Goal: Transaction & Acquisition: Obtain resource

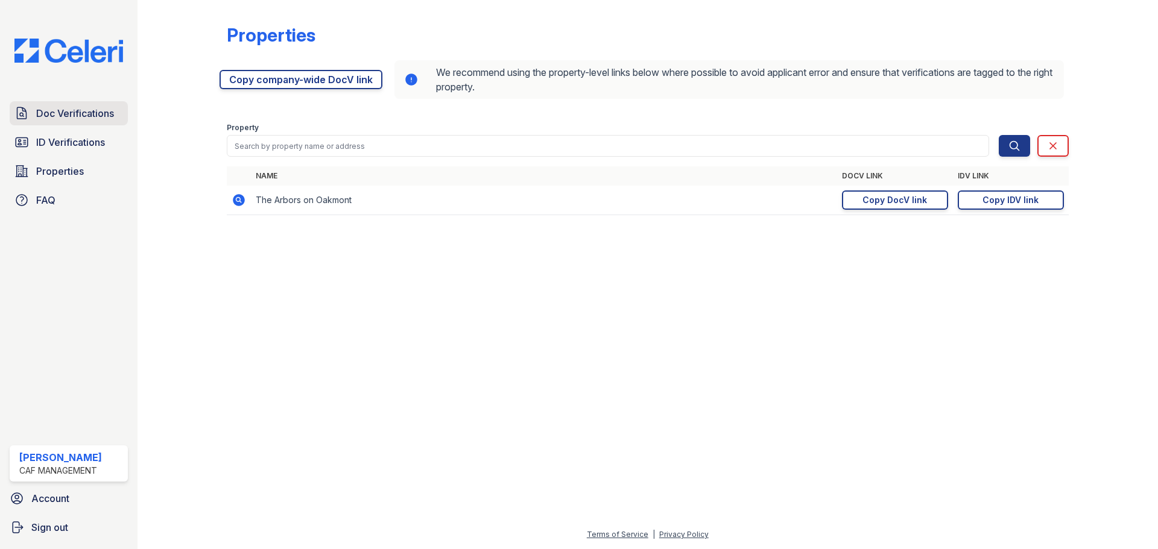
click at [87, 117] on span "Doc Verifications" at bounding box center [75, 113] width 78 height 14
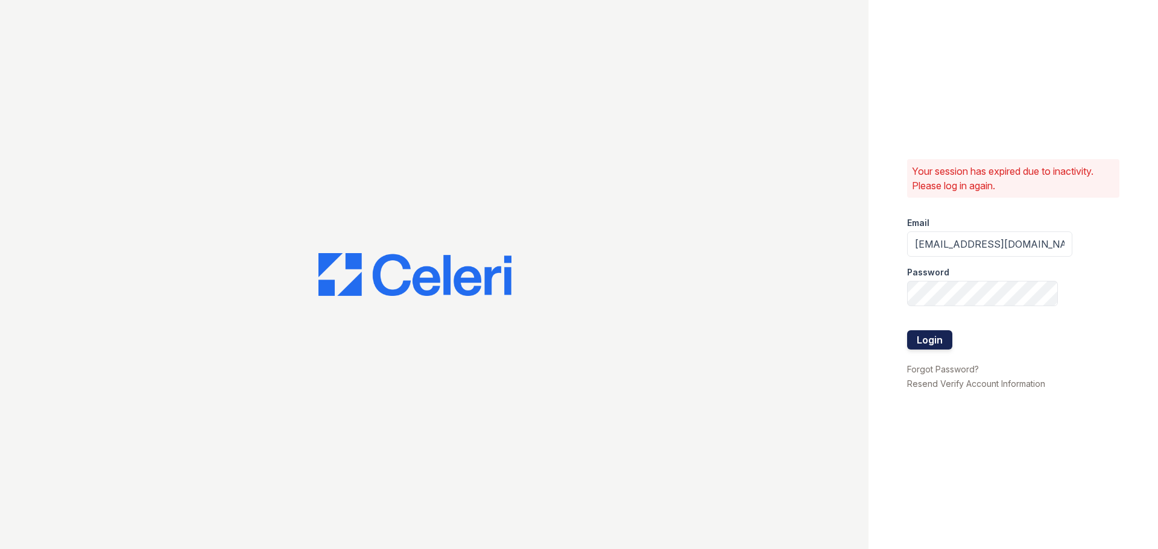
click at [935, 347] on button "Login" at bounding box center [929, 339] width 45 height 19
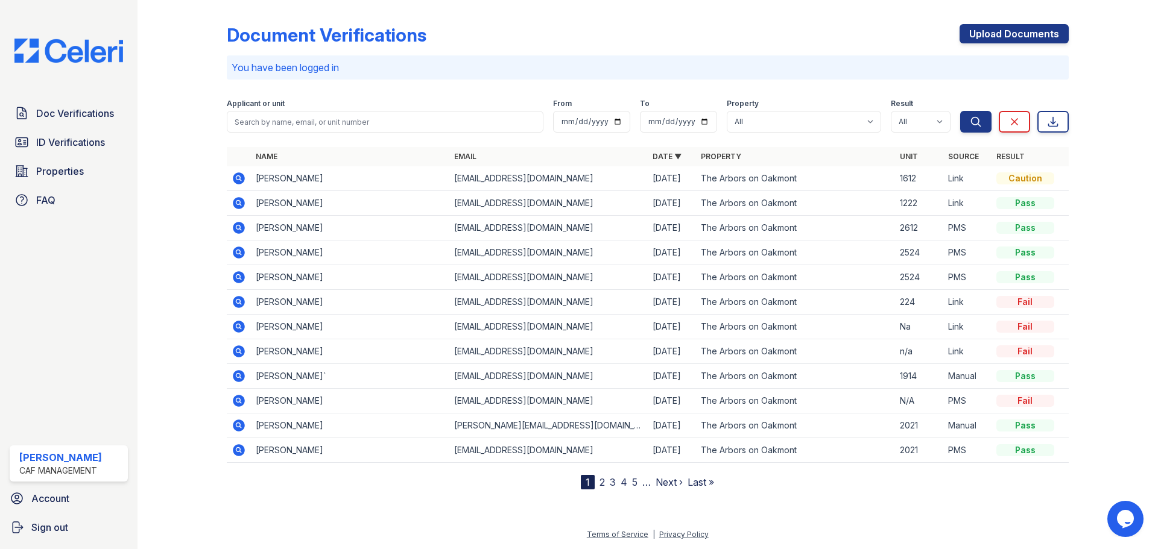
click at [238, 177] on icon at bounding box center [237, 177] width 3 height 3
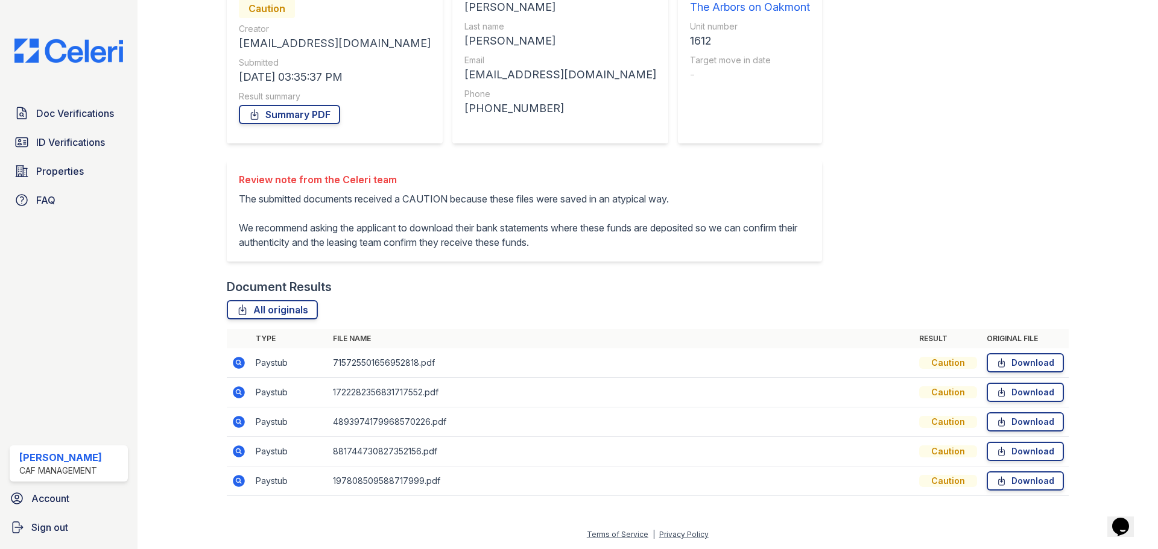
scroll to position [165, 0]
click at [1017, 361] on link "Download" at bounding box center [1024, 362] width 77 height 19
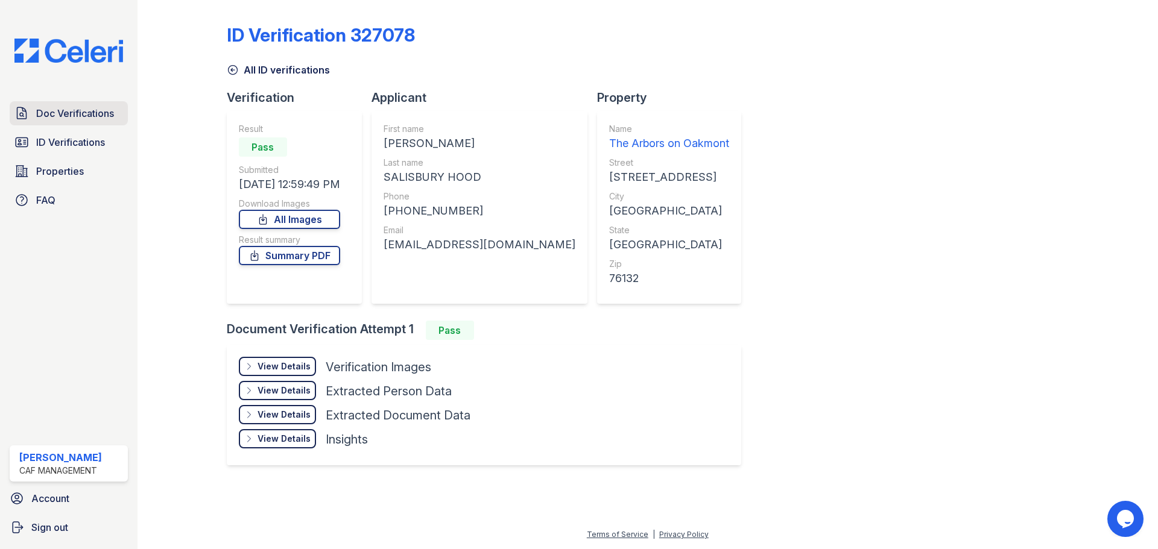
click at [76, 110] on span "Doc Verifications" at bounding box center [75, 113] width 78 height 14
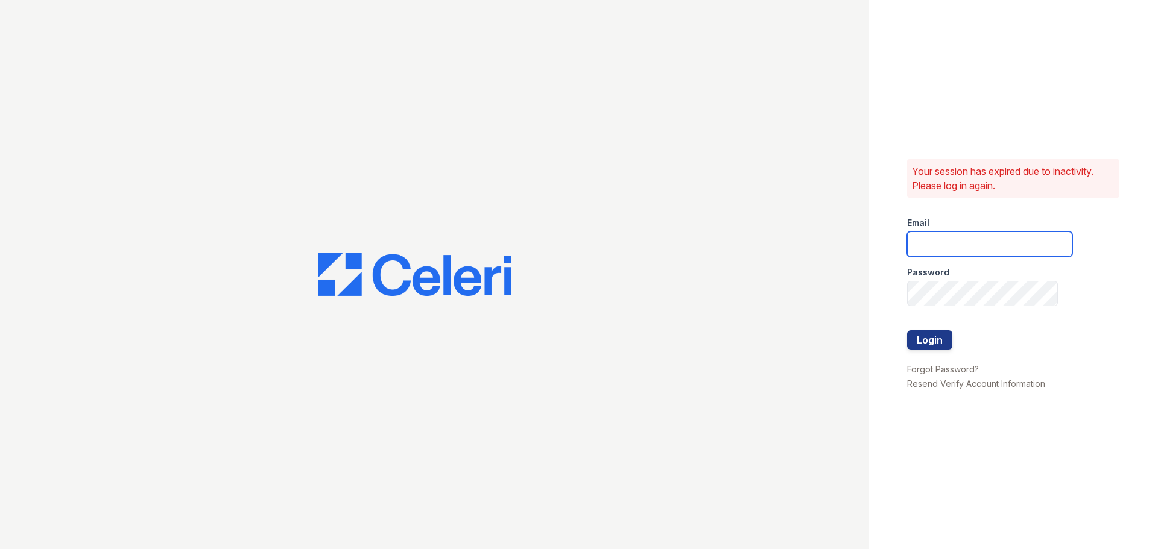
type input "arbors2@cafmanagement.com"
click at [928, 347] on button "Login" at bounding box center [929, 339] width 45 height 19
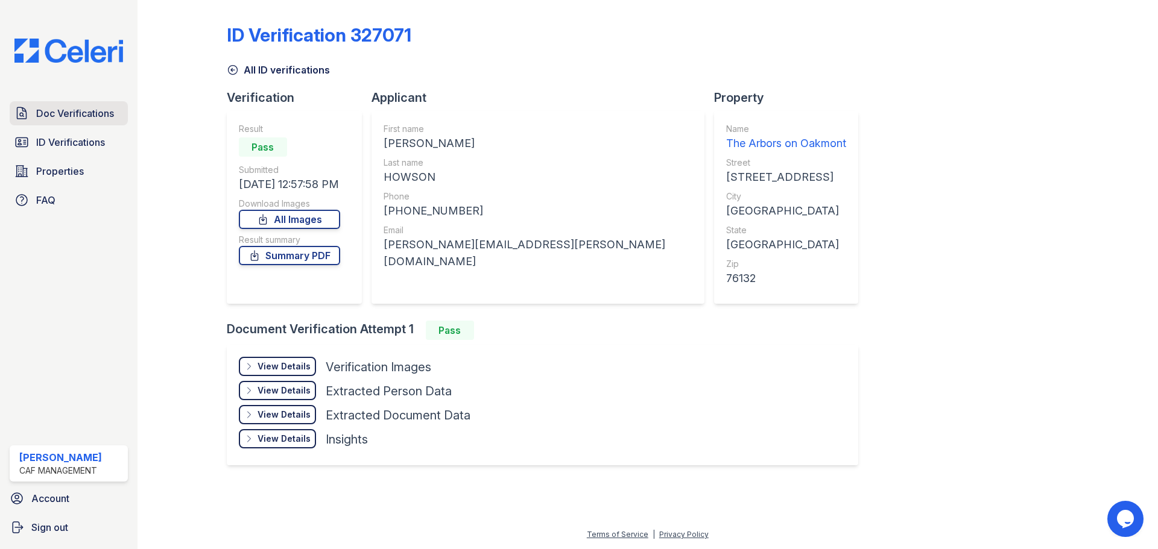
click at [93, 112] on span "Doc Verifications" at bounding box center [75, 113] width 78 height 14
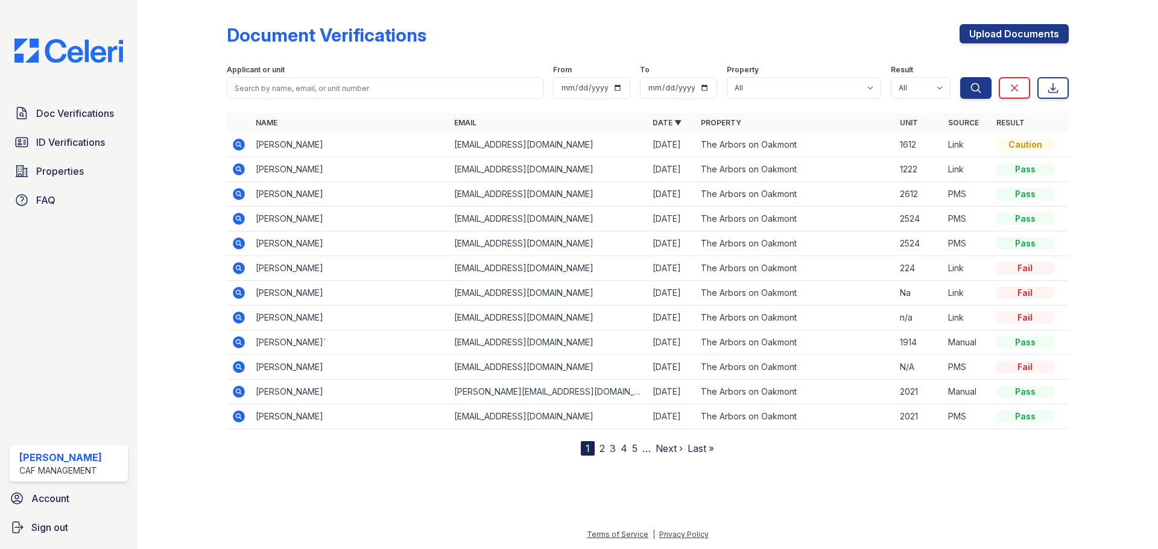
click at [238, 144] on icon at bounding box center [237, 143] width 3 height 3
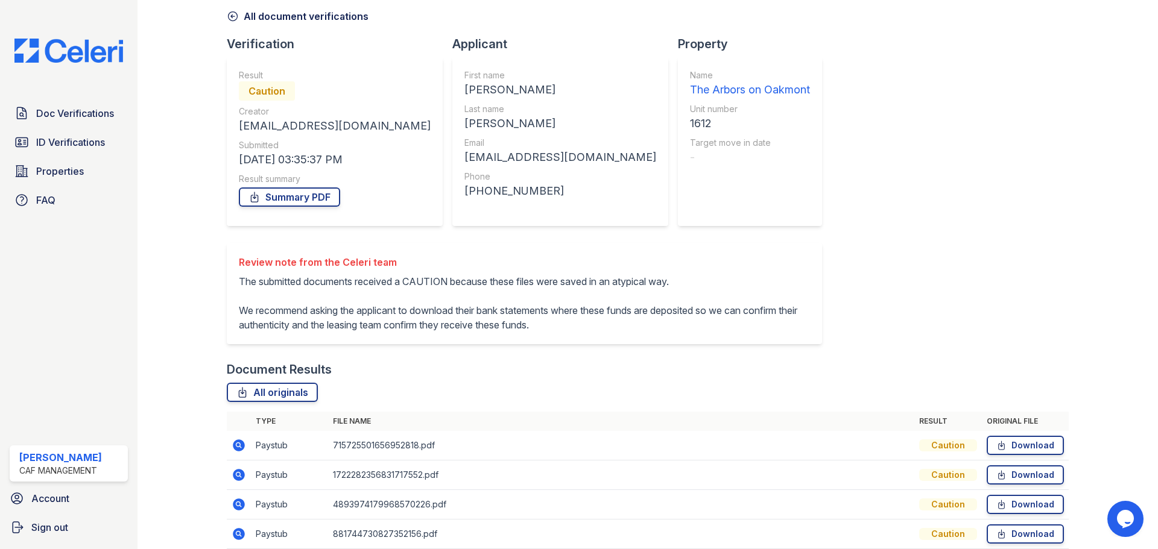
scroll to position [165, 0]
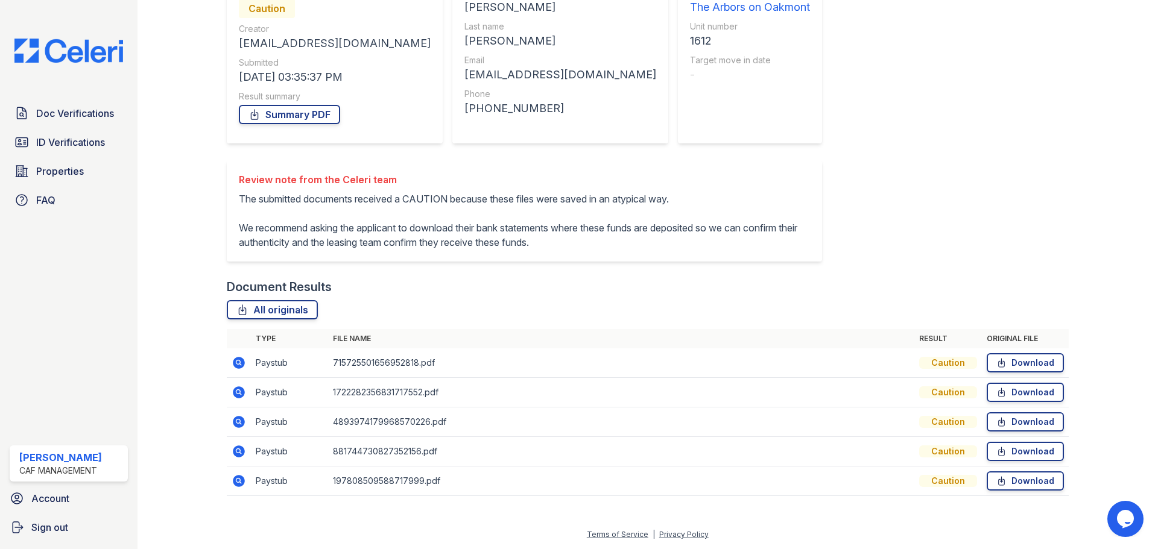
click at [831, 77] on div "Document Verification 196948 All document verifications Verification Result Cau…" at bounding box center [648, 189] width 842 height 640
click at [1022, 362] on link "Download" at bounding box center [1024, 362] width 77 height 19
click at [1030, 391] on link "Download" at bounding box center [1024, 392] width 77 height 19
click at [1004, 419] on link "Download" at bounding box center [1024, 421] width 77 height 19
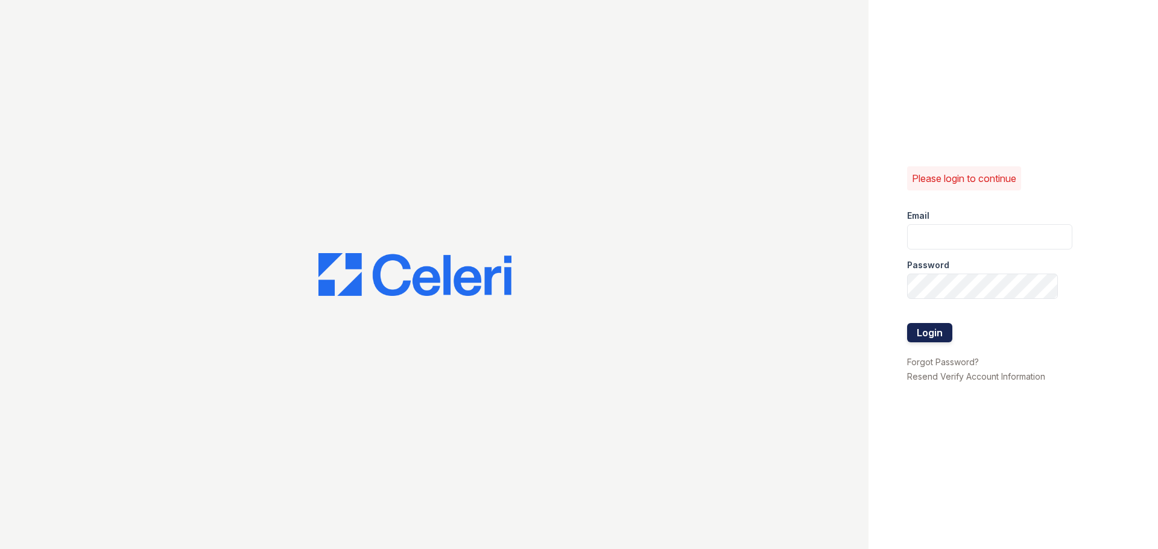
type input "[EMAIL_ADDRESS][DOMAIN_NAME]"
click at [915, 329] on button "Login" at bounding box center [929, 332] width 45 height 19
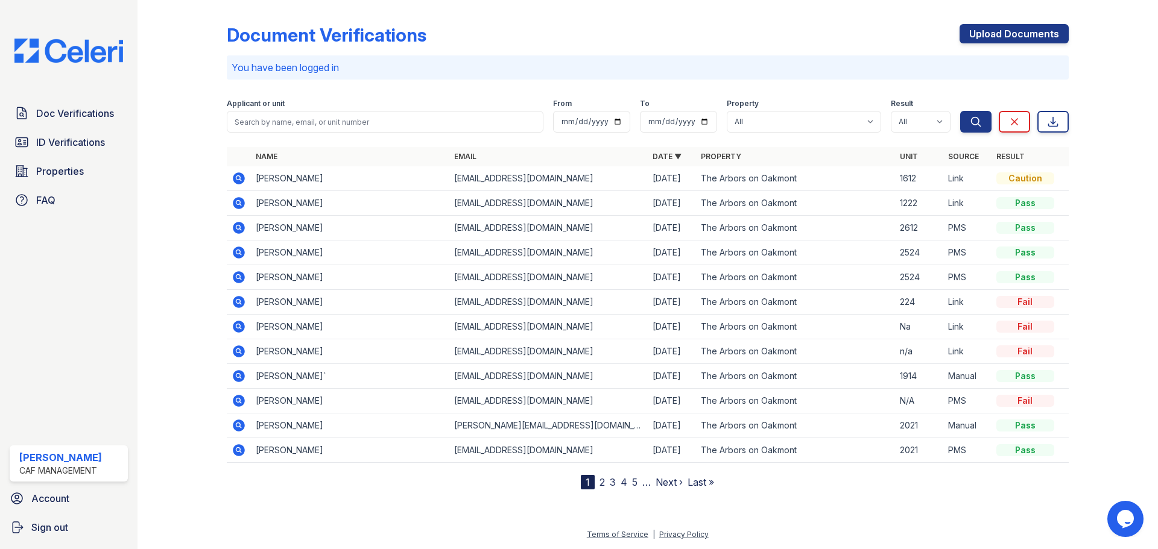
click at [236, 179] on icon at bounding box center [239, 178] width 12 height 12
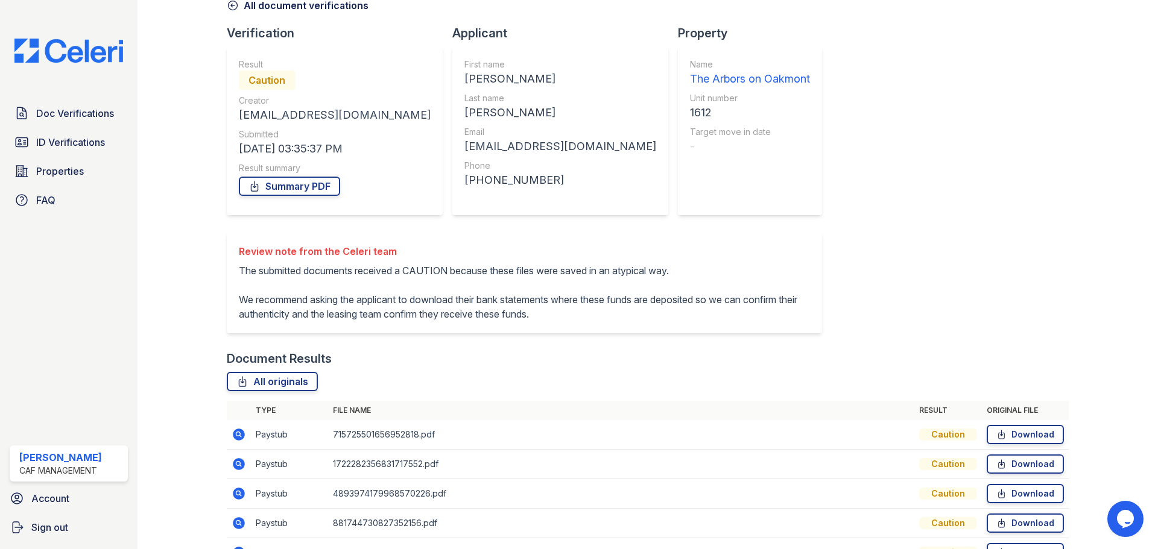
scroll to position [165, 0]
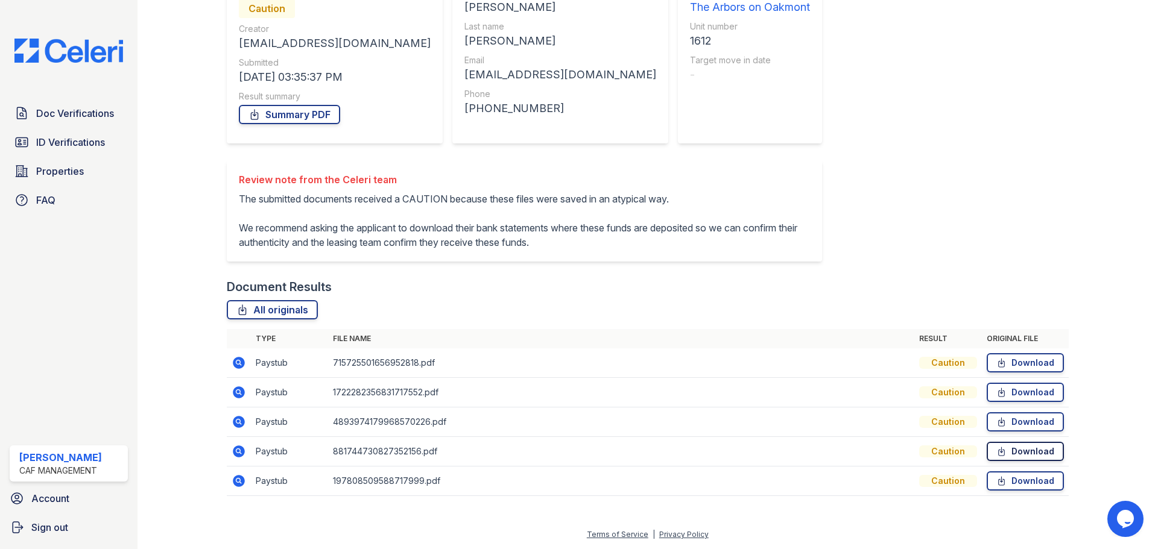
click at [1032, 446] on link "Download" at bounding box center [1024, 451] width 77 height 19
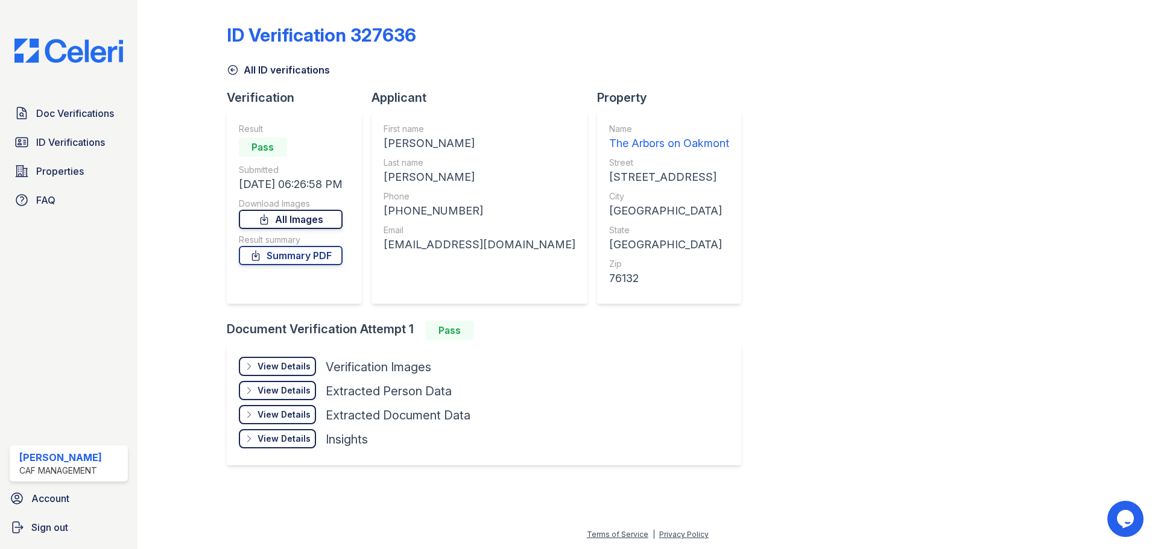
click at [305, 219] on link "All Images" at bounding box center [291, 219] width 104 height 19
